Goal: Find specific fact: Find specific fact

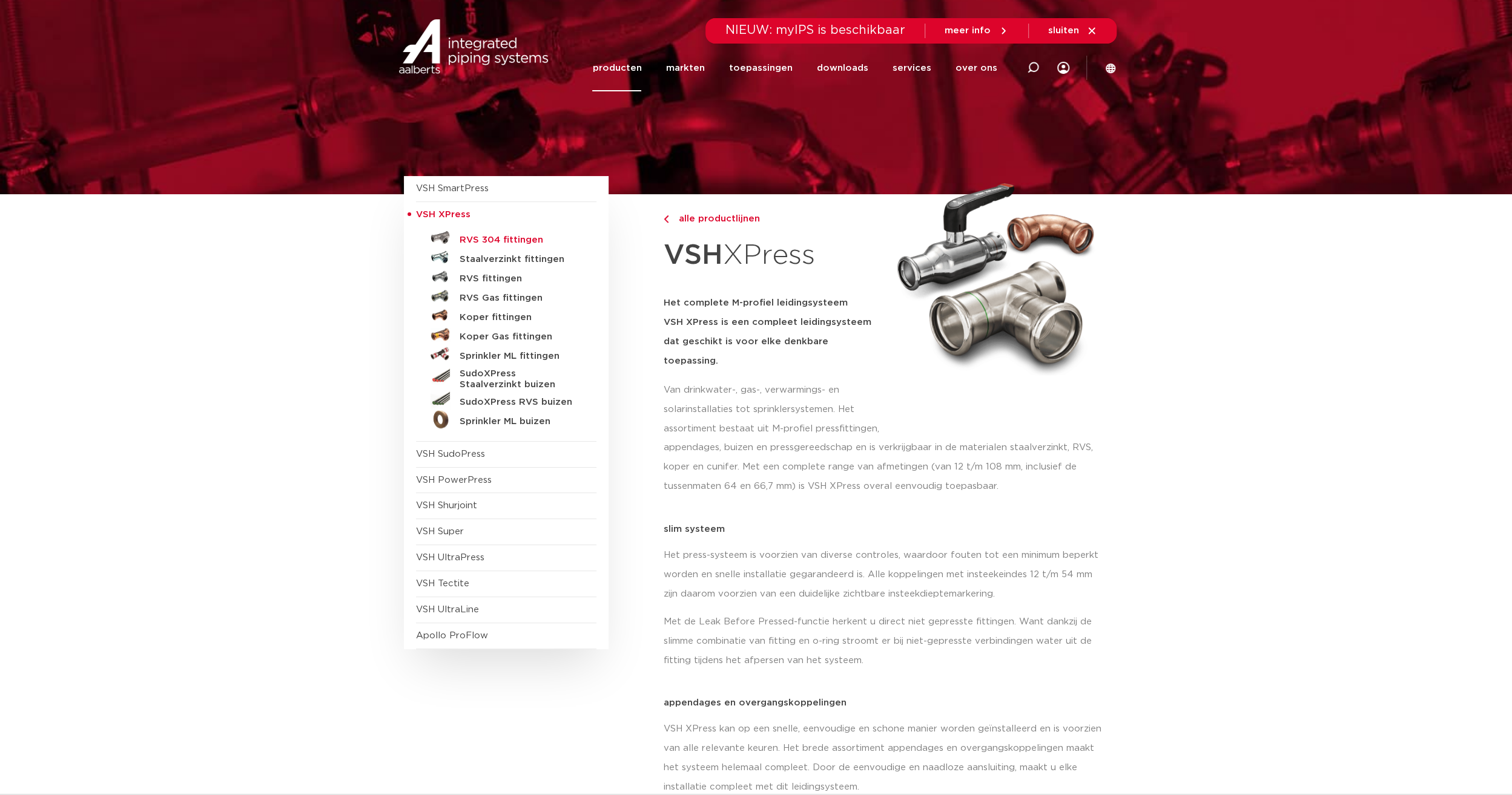
click at [505, 240] on h5 "RVS 304 fittingen" at bounding box center [519, 240] width 120 height 11
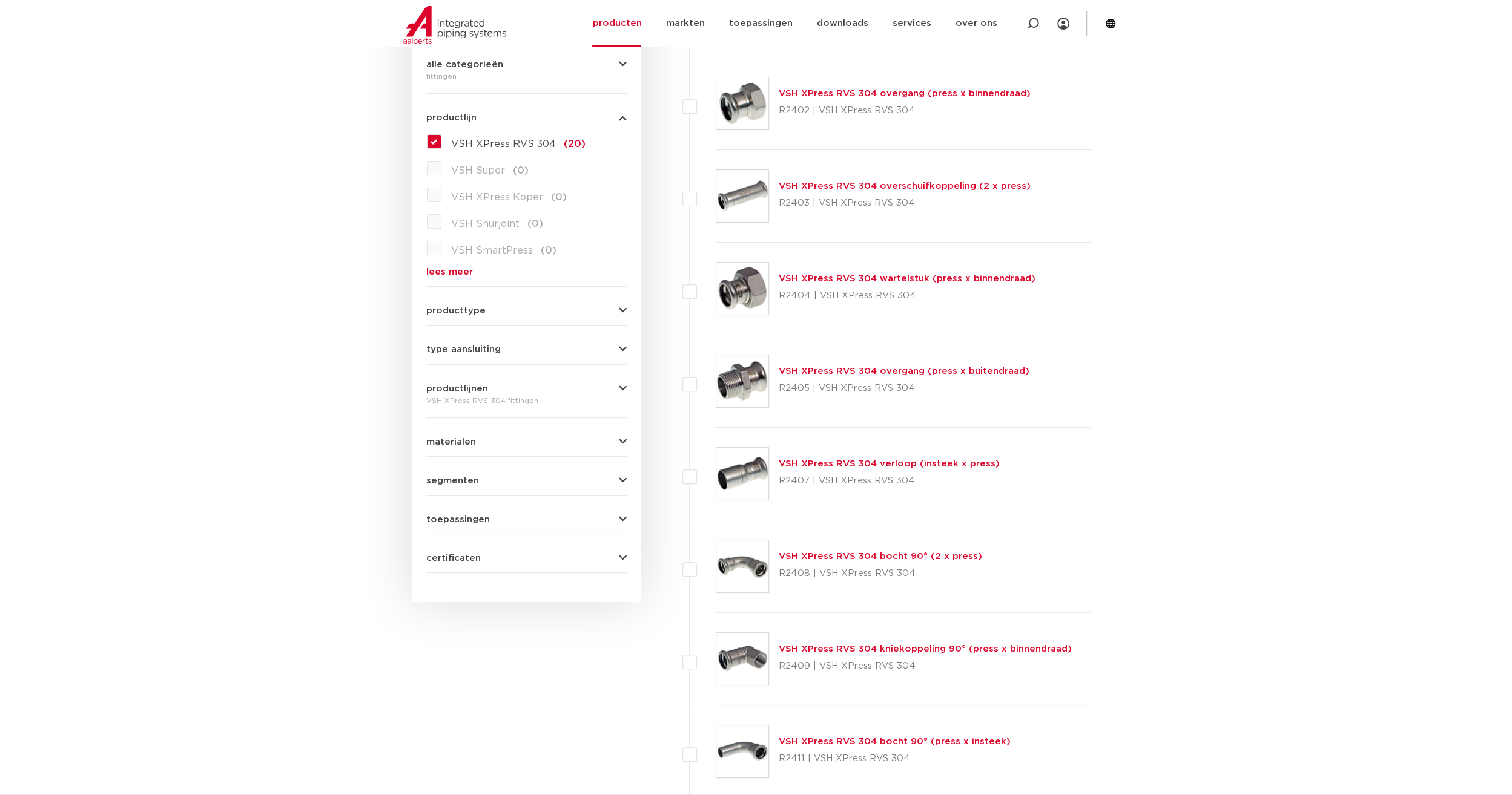
scroll to position [303, 0]
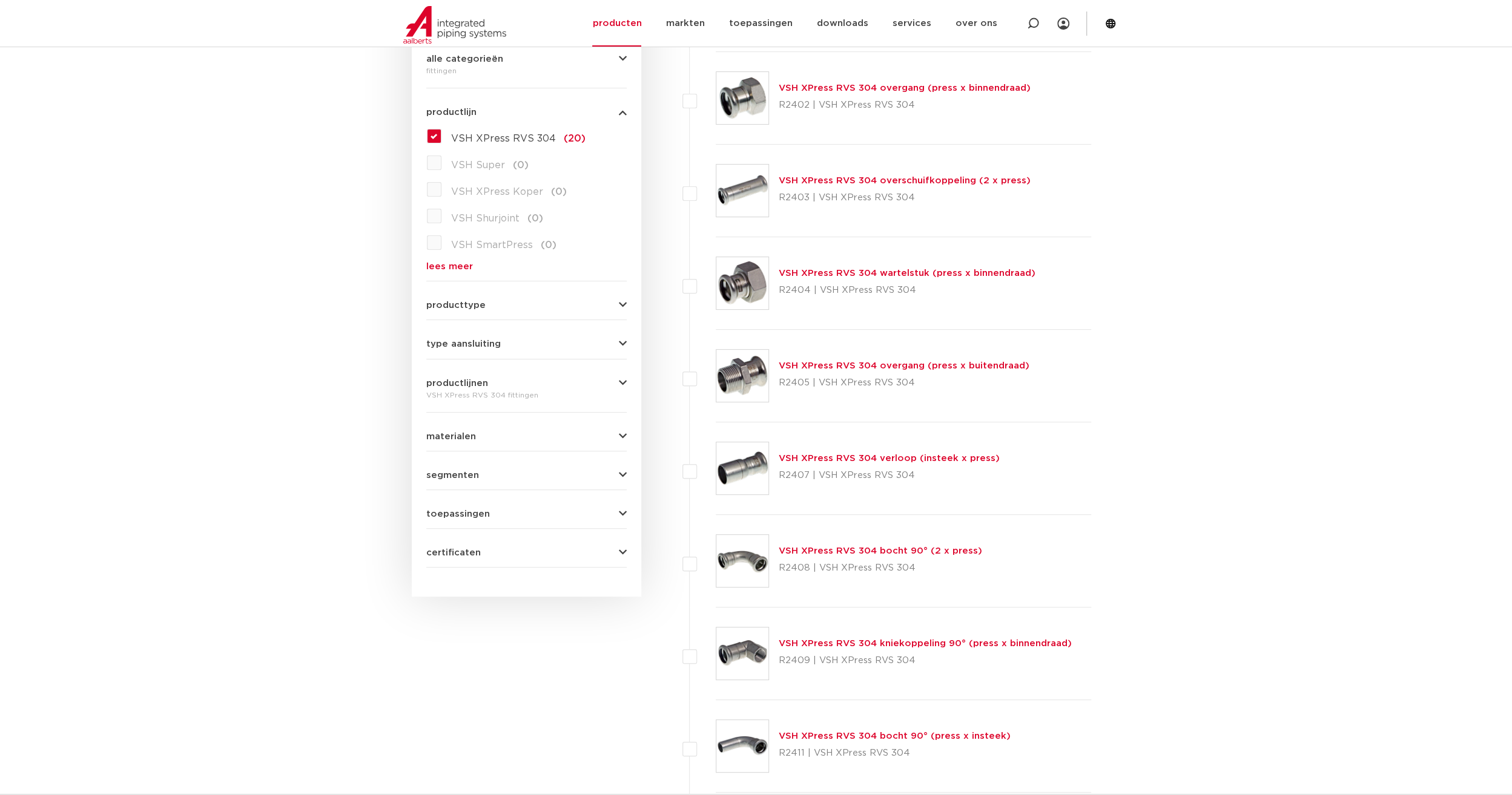
click at [741, 463] on img at bounding box center [742, 469] width 52 height 52
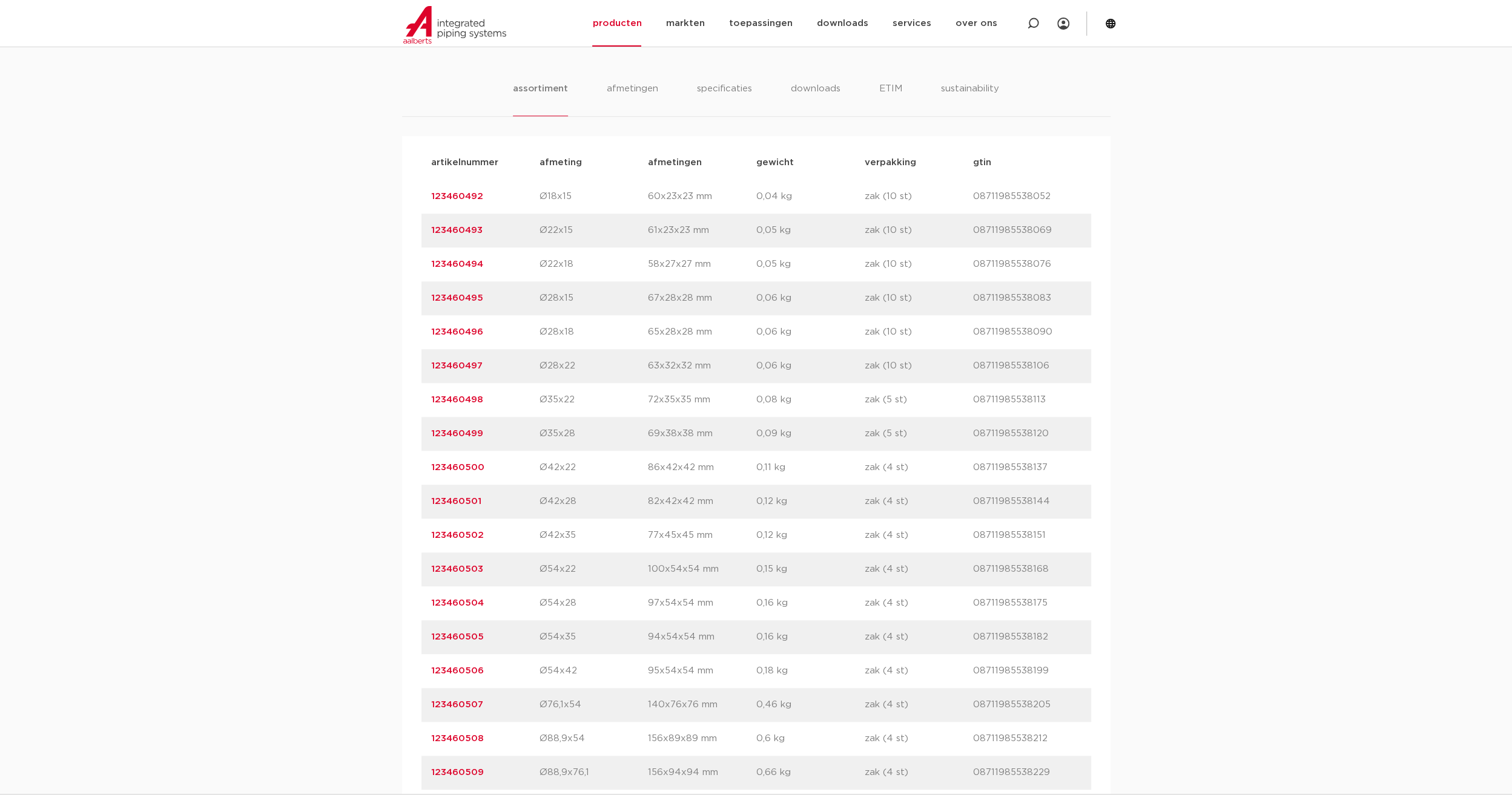
scroll to position [908, 0]
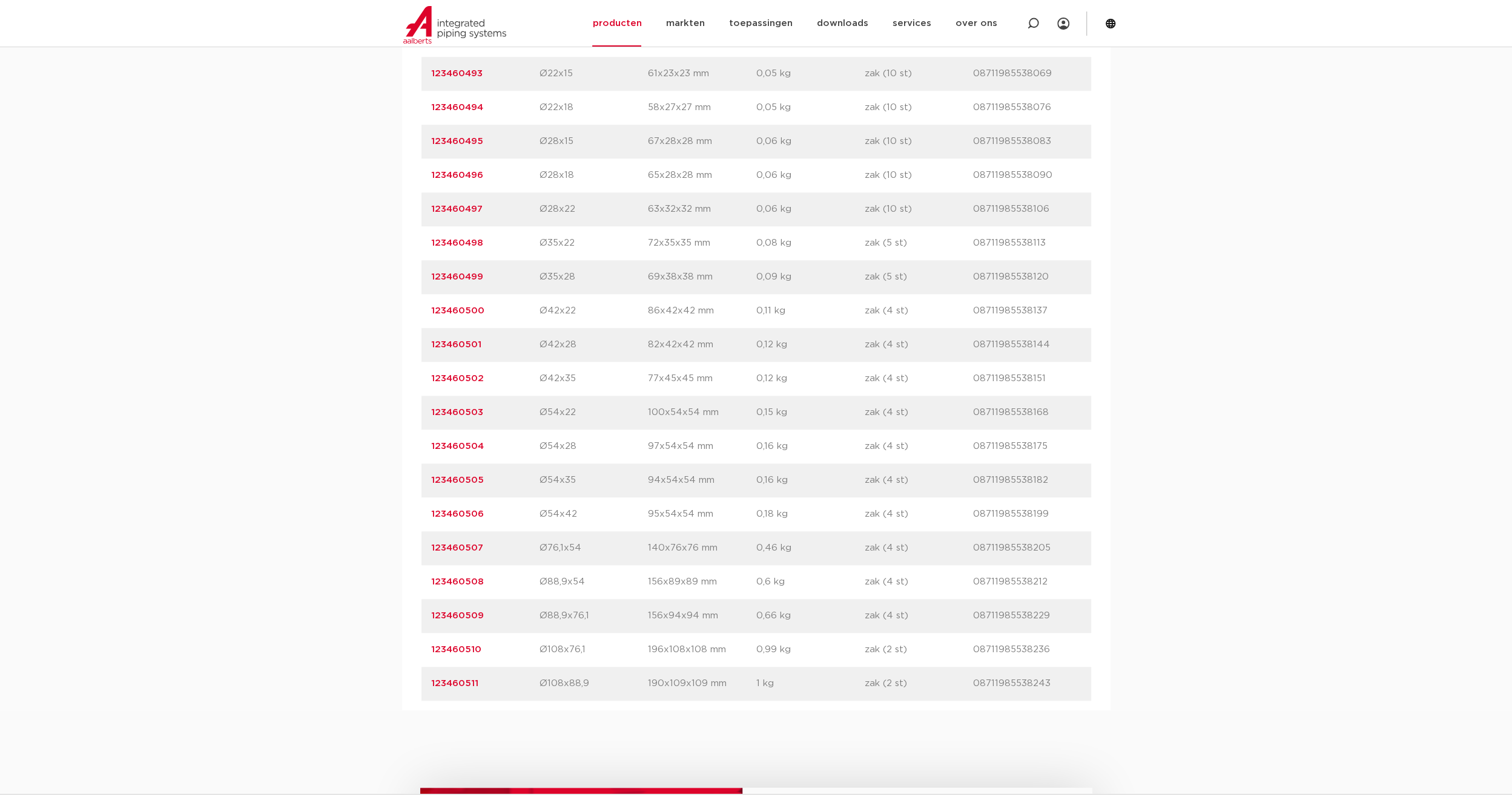
drag, startPoint x: 486, startPoint y: 551, endPoint x: 428, endPoint y: 552, distance: 58.0
click at [428, 552] on div "artikelnummer 123460507 afmeting Ø76,1x54 [GEOGRAPHIC_DATA] 140x76x76 mm gewich…" at bounding box center [756, 549] width 669 height 34
copy link "123460507"
